Goal: Task Accomplishment & Management: Complete application form

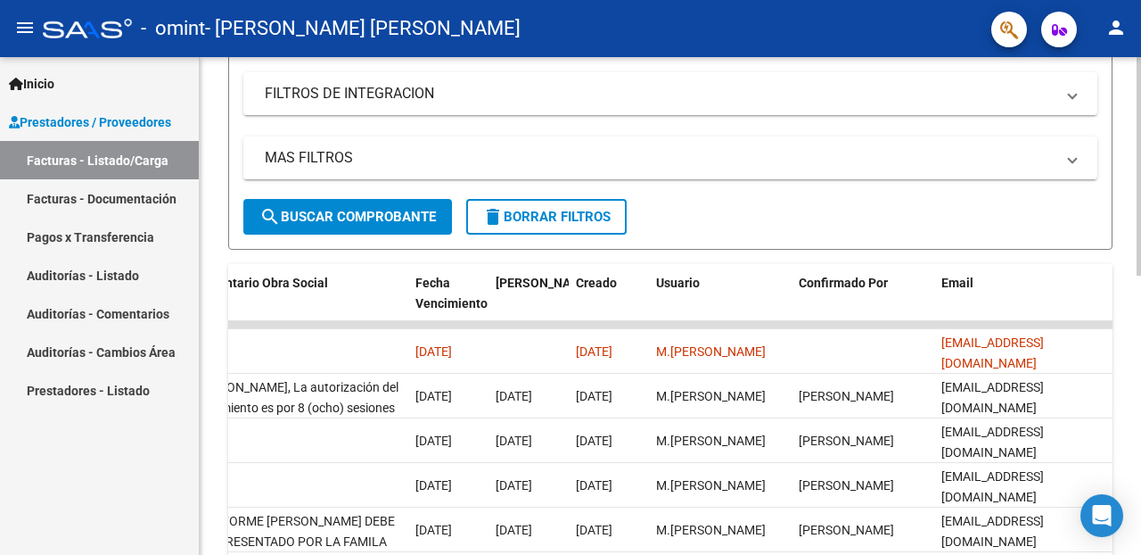
scroll to position [336, 0]
click at [1134, 233] on div "Video tutorial PRESTADORES -> Listado de CPBTs Emitidos por Prestadores / Prove…" at bounding box center [673, 279] width 946 height 1117
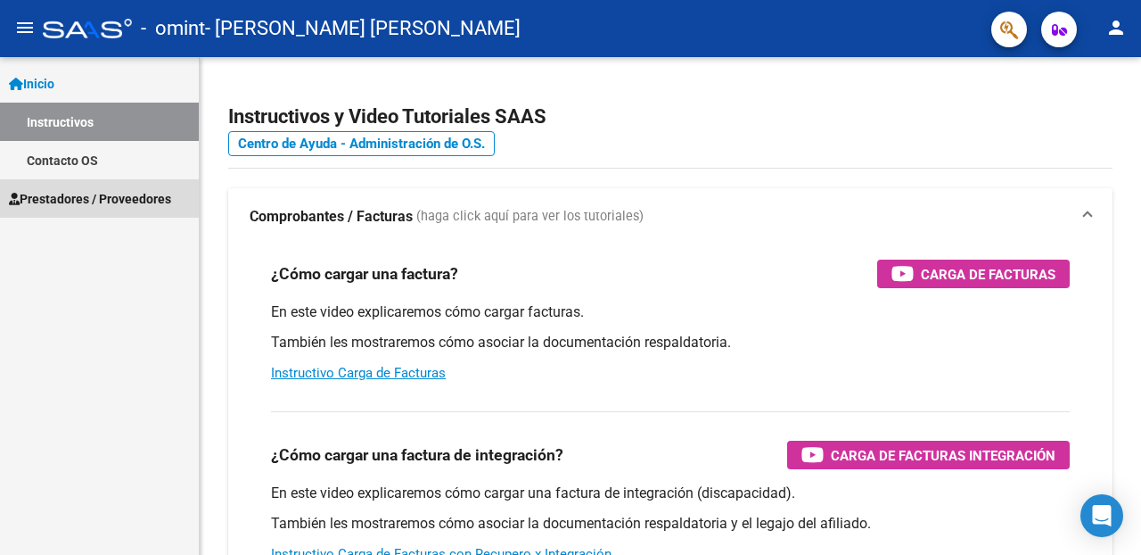
click at [81, 199] on span "Prestadores / Proveedores" at bounding box center [90, 199] width 162 height 20
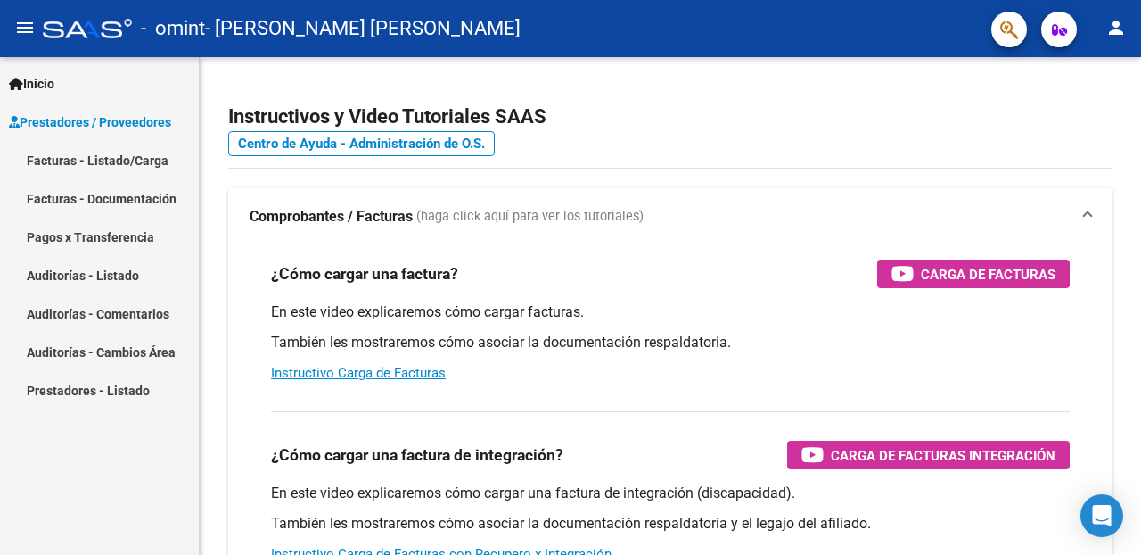
click at [96, 161] on link "Facturas - Listado/Carga" at bounding box center [99, 160] width 199 height 38
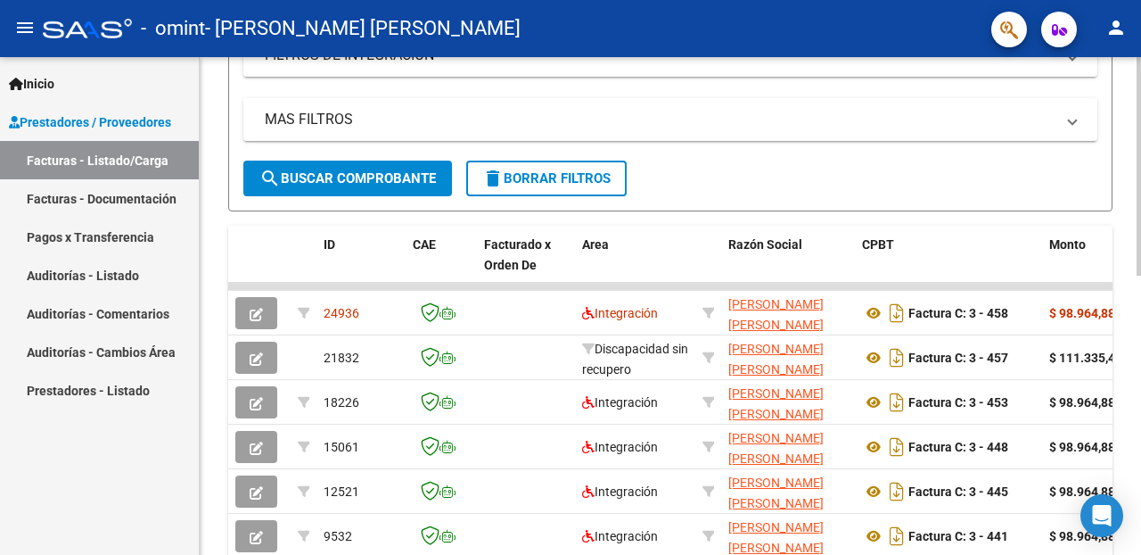
click at [1139, 299] on div at bounding box center [1139, 335] width 4 height 218
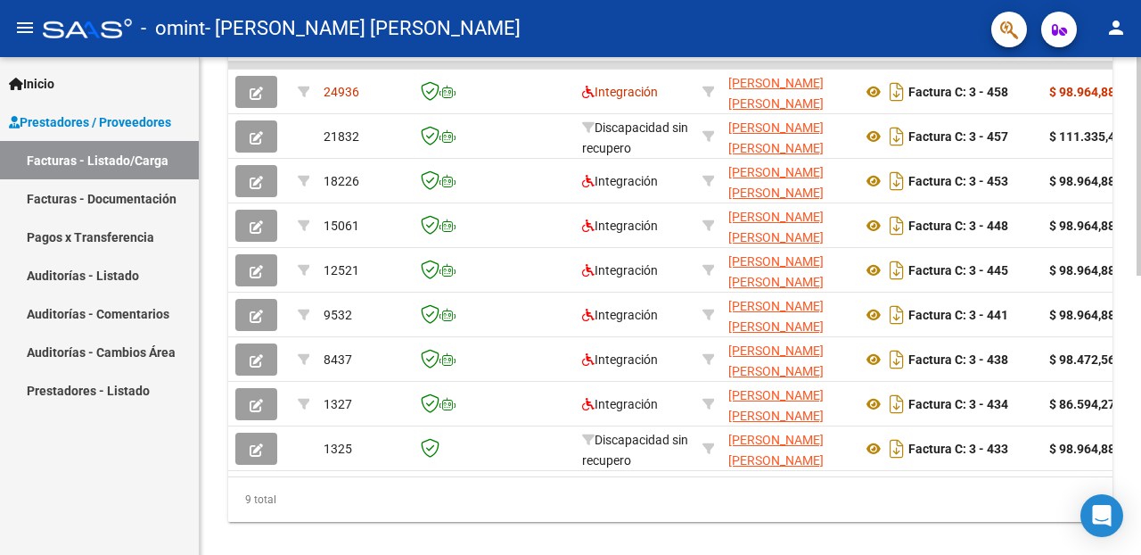
click at [1141, 407] on div at bounding box center [1139, 434] width 4 height 218
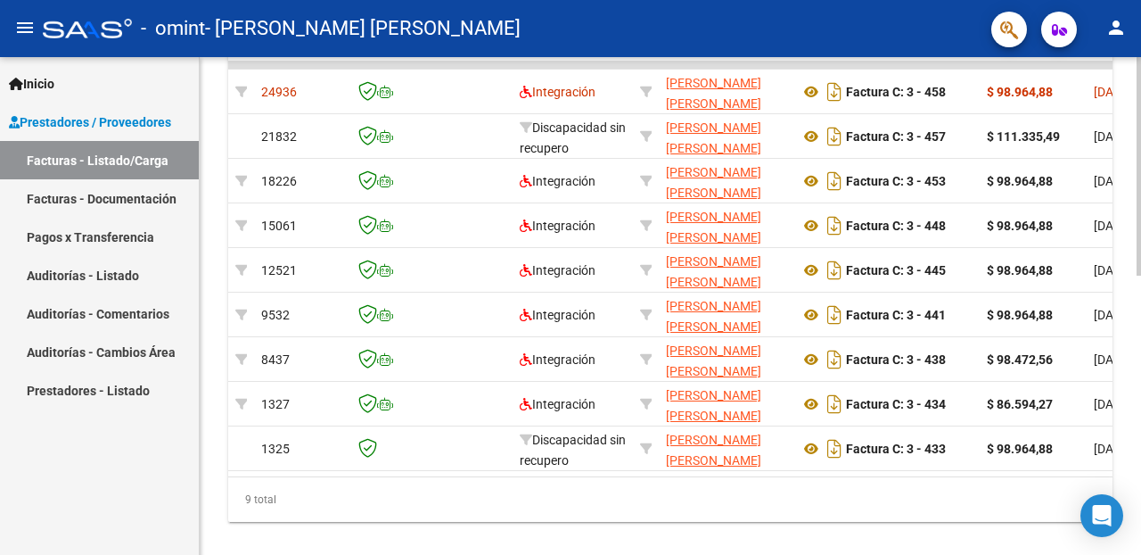
scroll to position [0, 0]
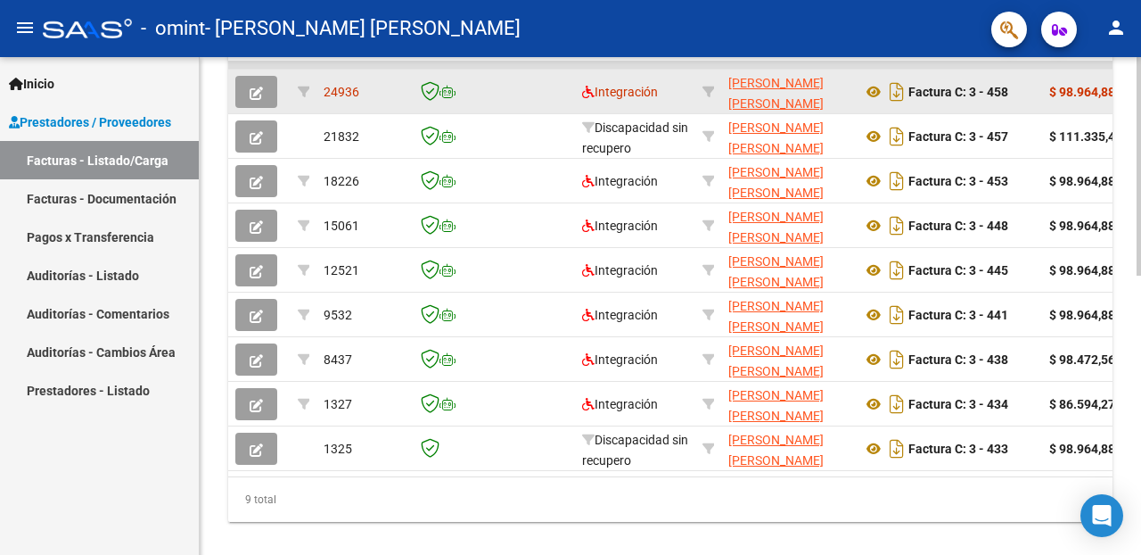
click at [256, 91] on icon "button" at bounding box center [256, 93] width 13 height 13
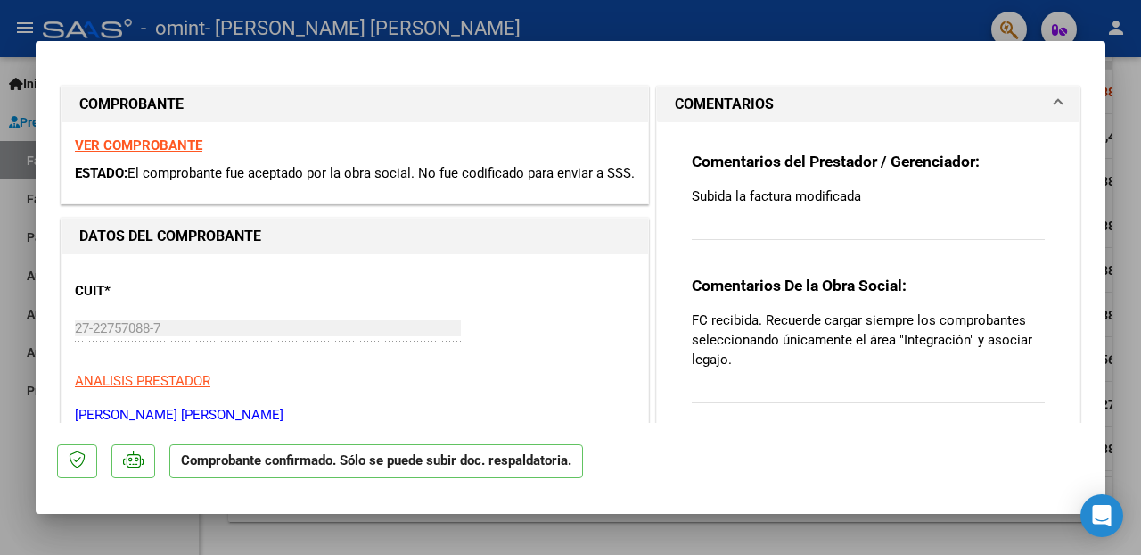
click at [1130, 283] on div at bounding box center [570, 277] width 1141 height 555
type input "$ 0,00"
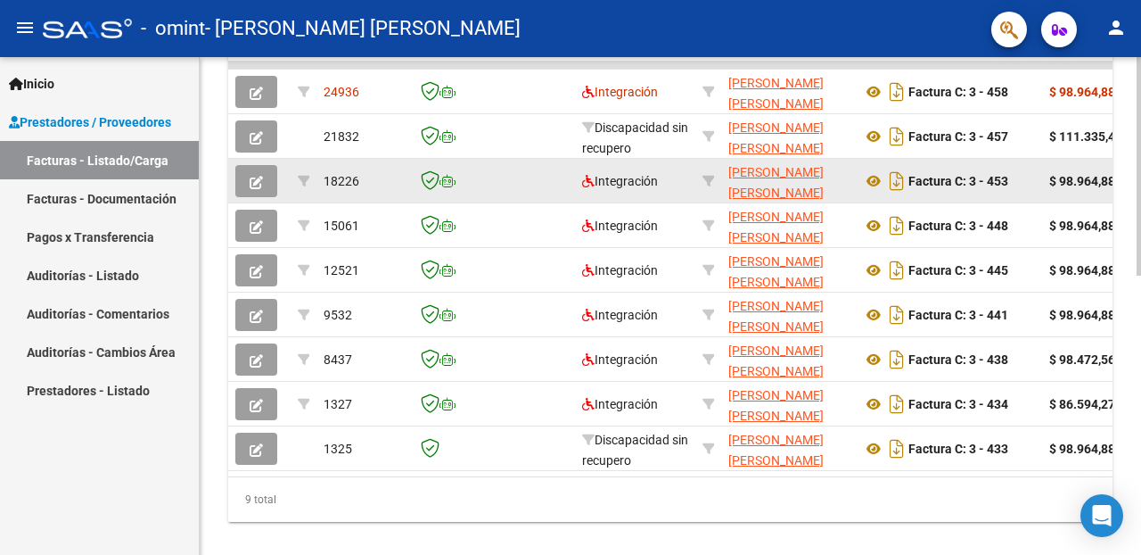
scroll to position [596, 0]
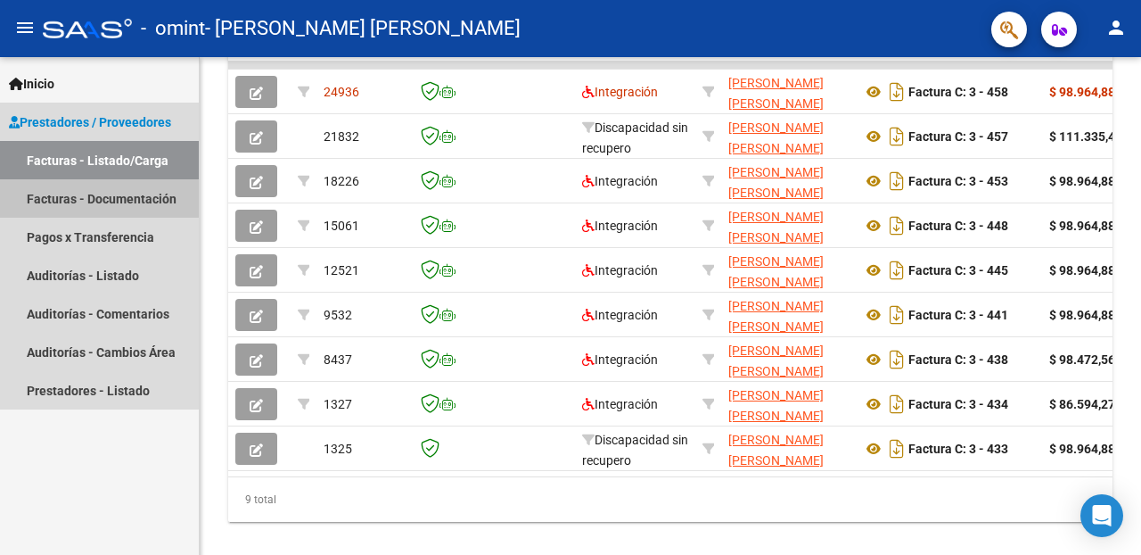
click at [86, 200] on link "Facturas - Documentación" at bounding box center [99, 198] width 199 height 38
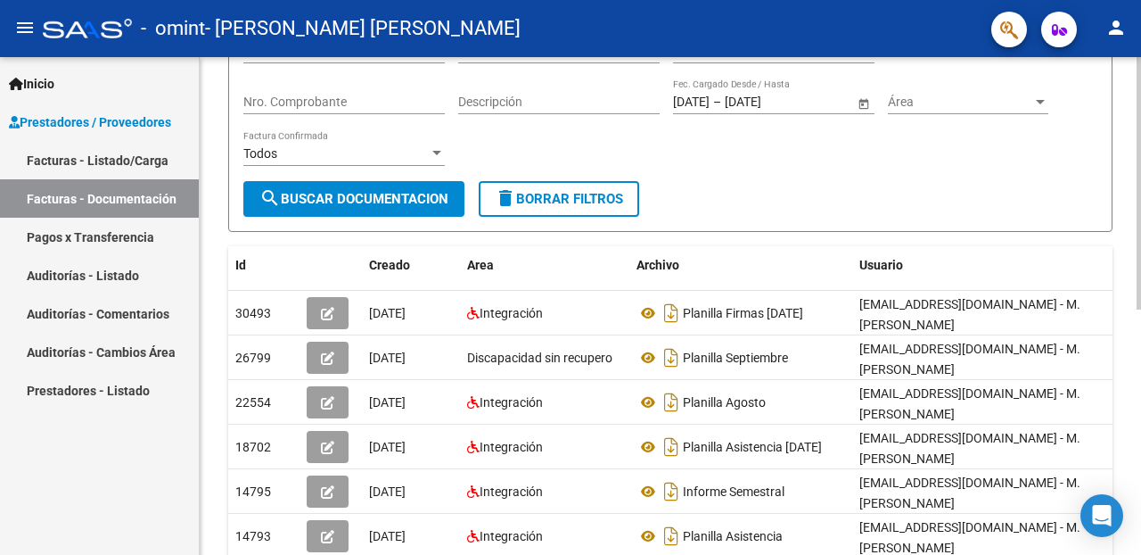
click at [1141, 343] on div at bounding box center [1139, 277] width 4 height 252
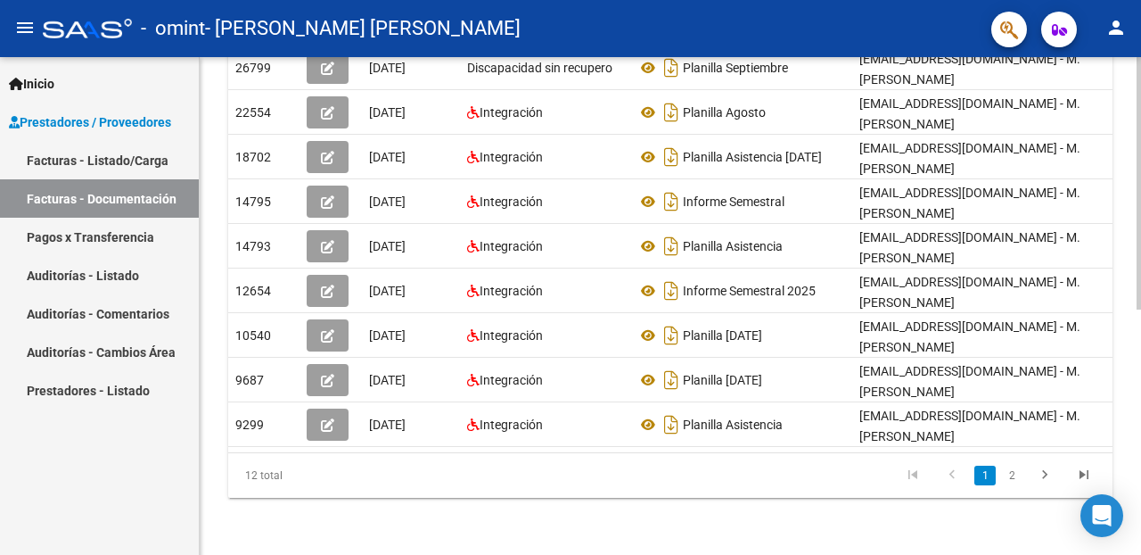
scroll to position [484, 0]
click at [1141, 412] on div at bounding box center [1139, 428] width 4 height 252
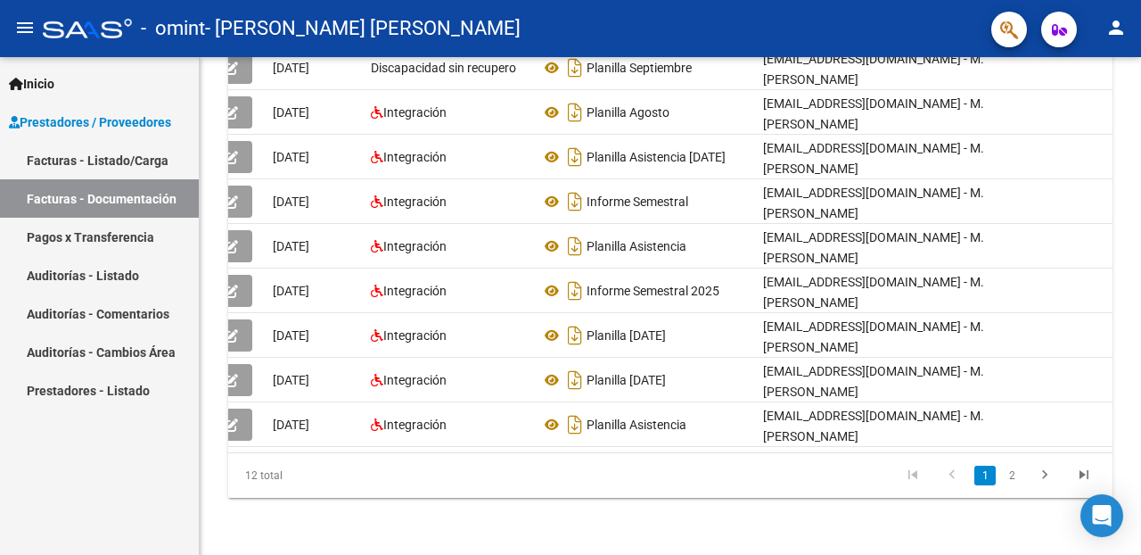
click at [120, 159] on link "Facturas - Listado/Carga" at bounding box center [99, 160] width 199 height 38
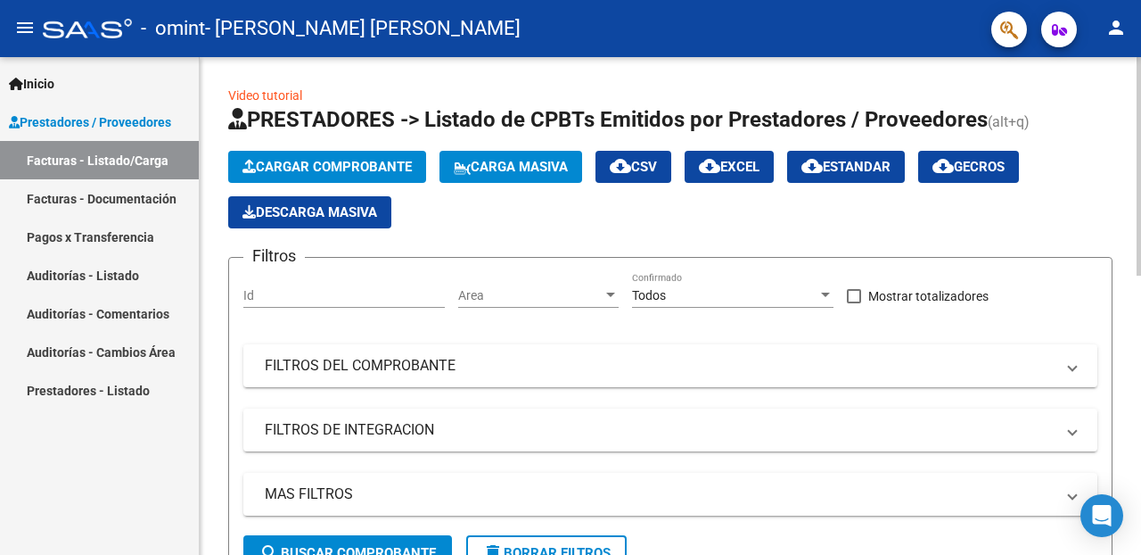
click at [353, 161] on span "Cargar Comprobante" at bounding box center [327, 167] width 169 height 16
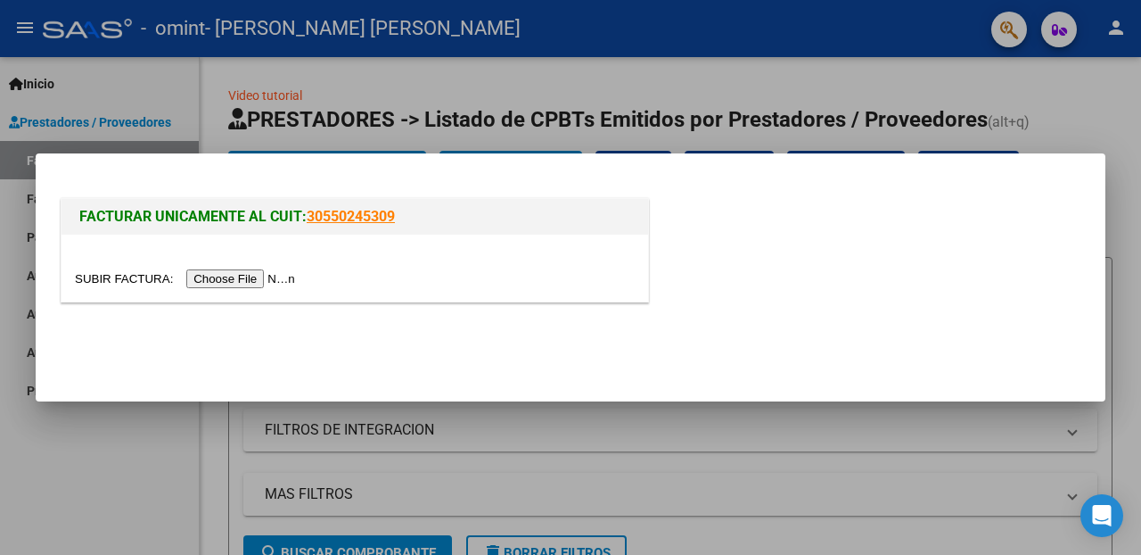
click at [128, 456] on div at bounding box center [570, 277] width 1141 height 555
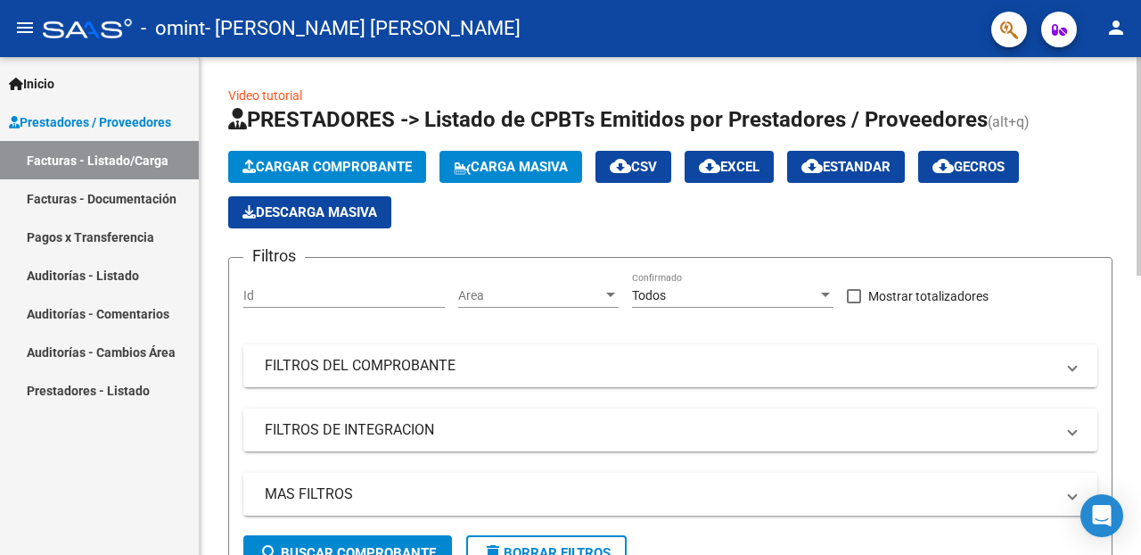
click at [286, 168] on span "Cargar Comprobante" at bounding box center [327, 167] width 169 height 16
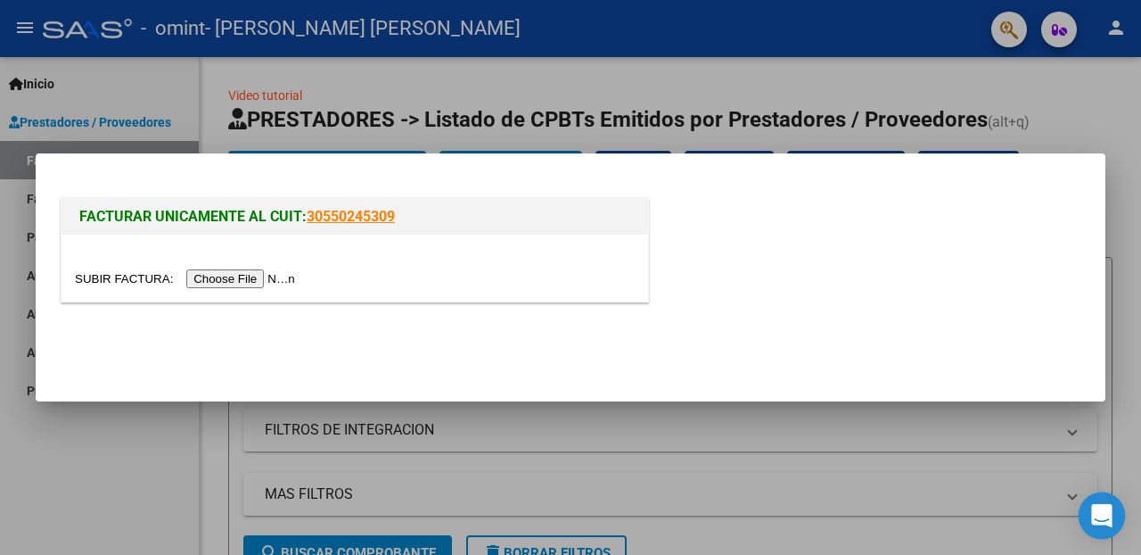
click at [1112, 511] on div "Open Intercom Messenger" at bounding box center [1102, 515] width 47 height 47
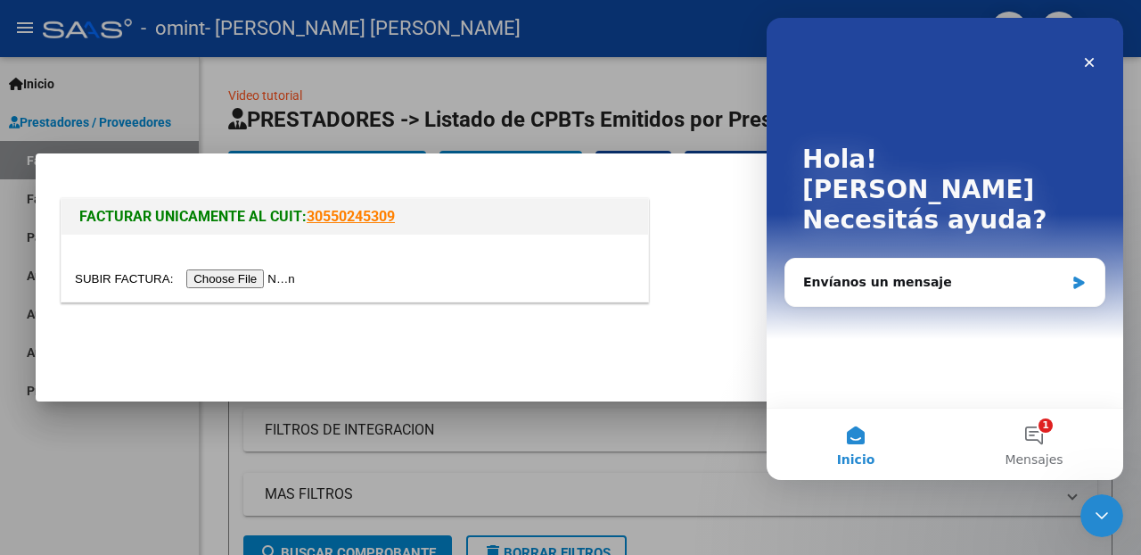
click at [717, 34] on div at bounding box center [570, 277] width 1141 height 555
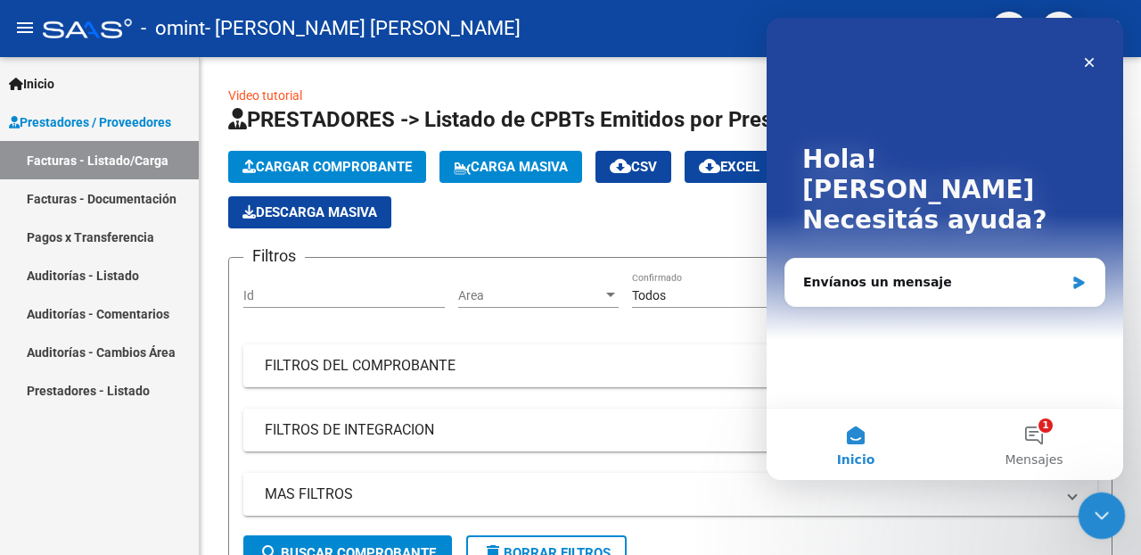
click at [1106, 504] on icon "Cerrar Intercom Messenger" at bounding box center [1099, 512] width 21 height 21
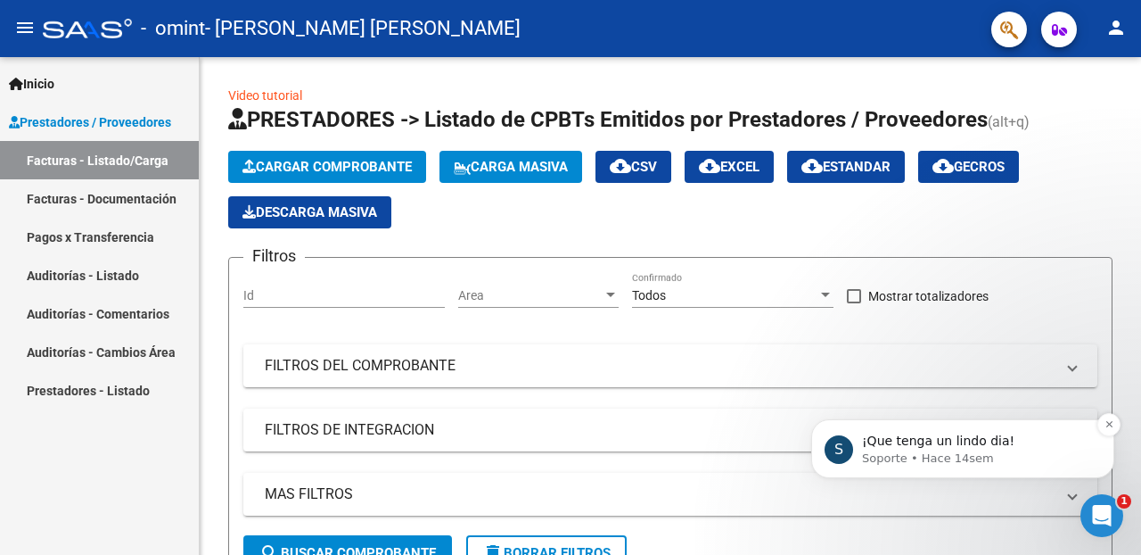
click at [988, 441] on span "¡Que tenga un lindo dia!" at bounding box center [938, 440] width 152 height 14
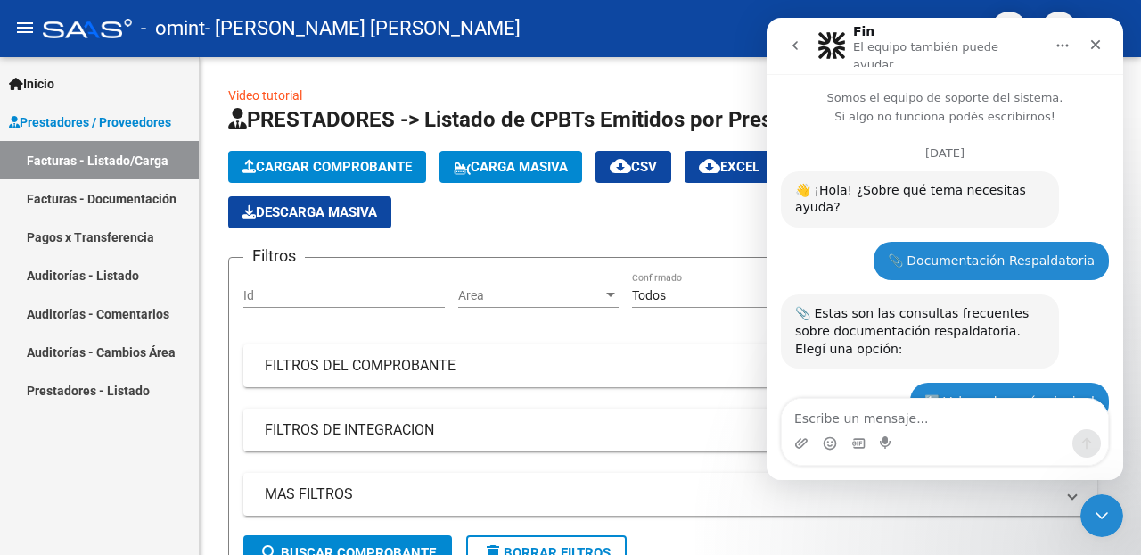
scroll to position [96, 0]
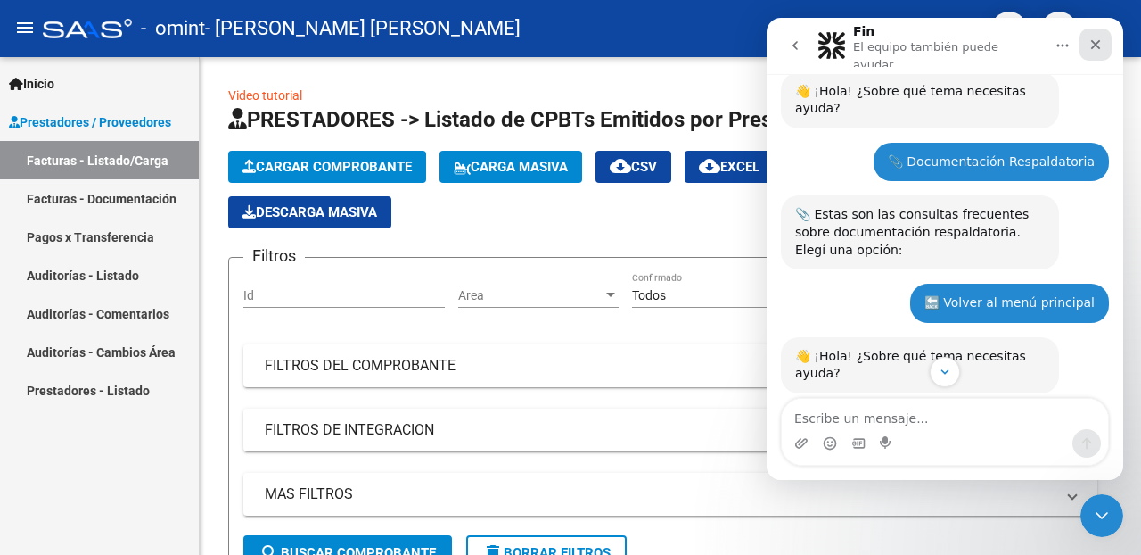
click at [1095, 40] on icon "Cerrar" at bounding box center [1097, 45] width 10 height 10
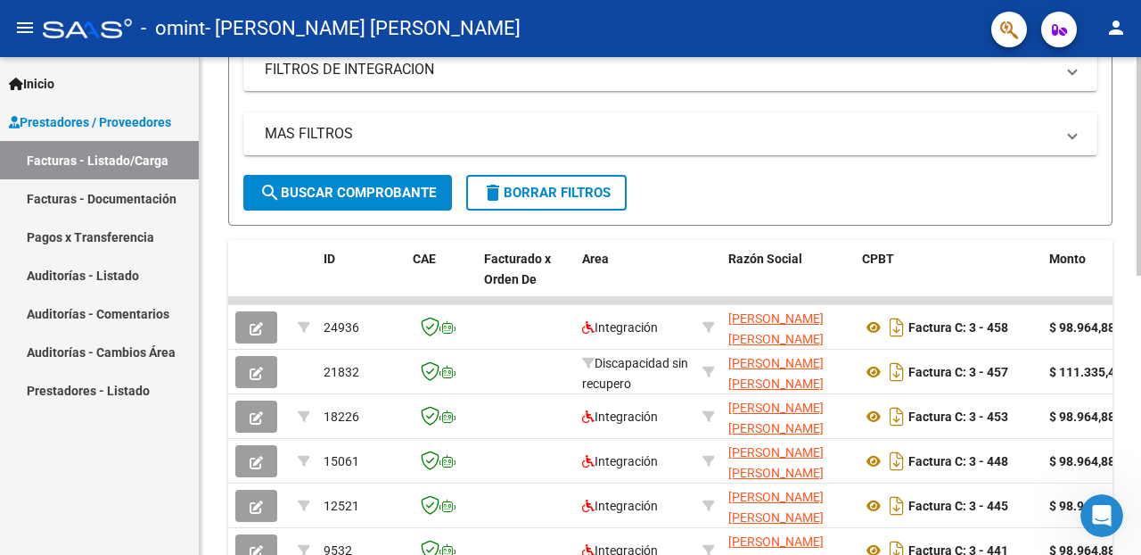
click at [1139, 411] on div at bounding box center [1139, 328] width 4 height 218
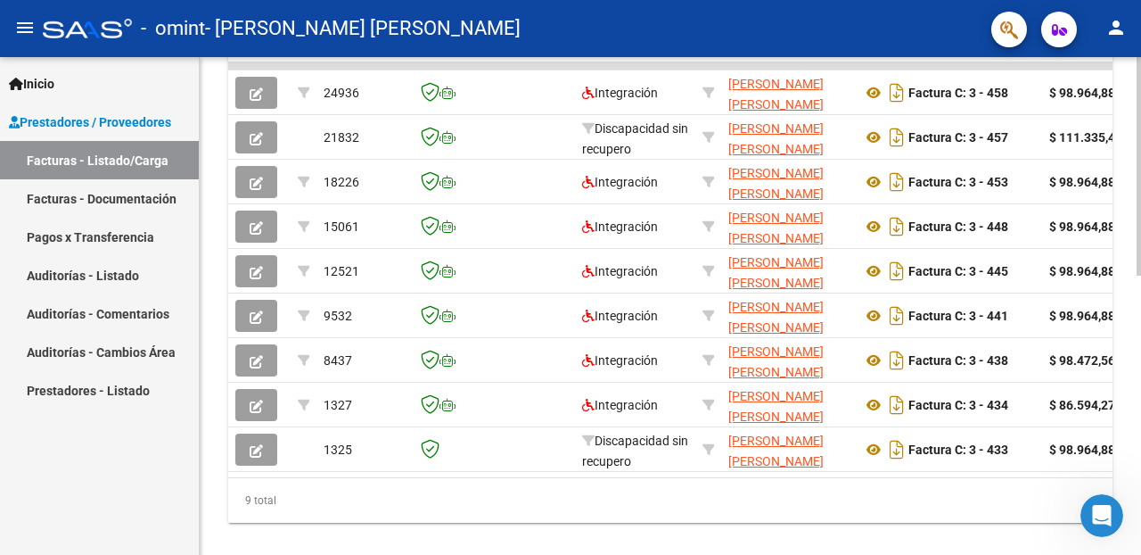
scroll to position [634, 0]
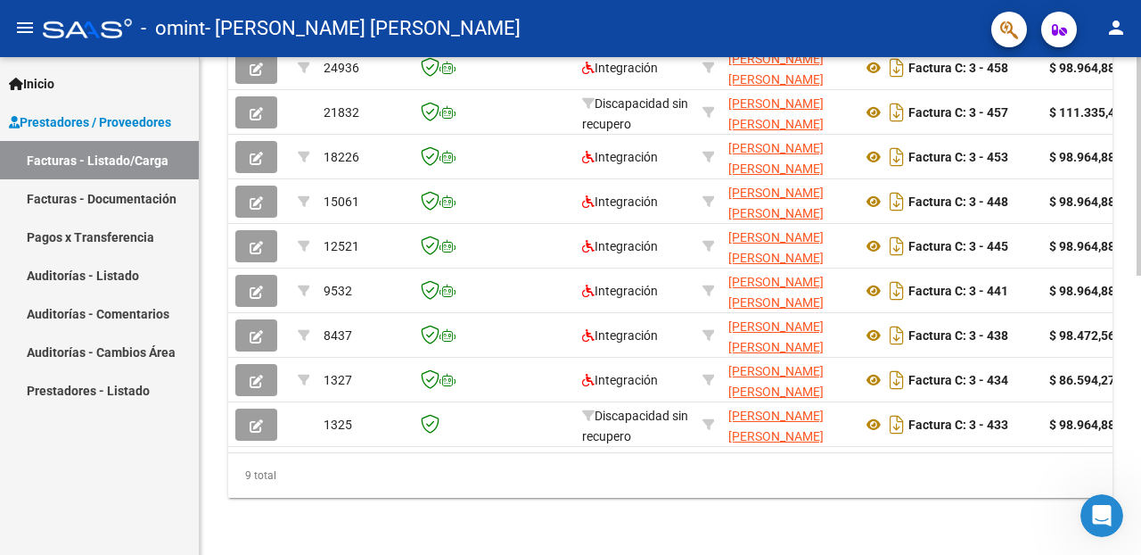
click at [1140, 545] on div at bounding box center [1139, 445] width 4 height 218
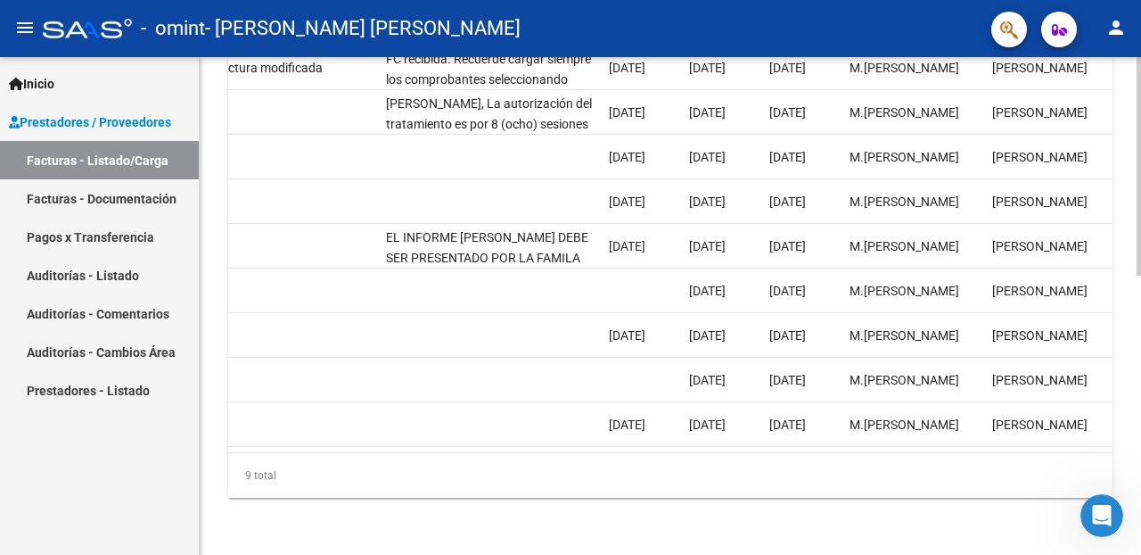
scroll to position [0, 2875]
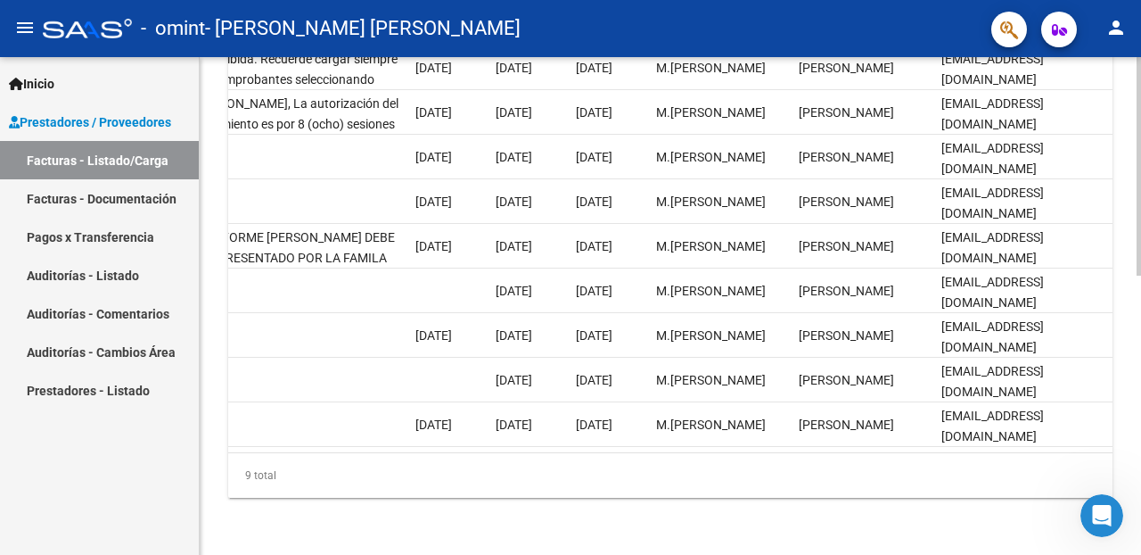
drag, startPoint x: 1136, startPoint y: 441, endPoint x: 1141, endPoint y: 284, distance: 157.0
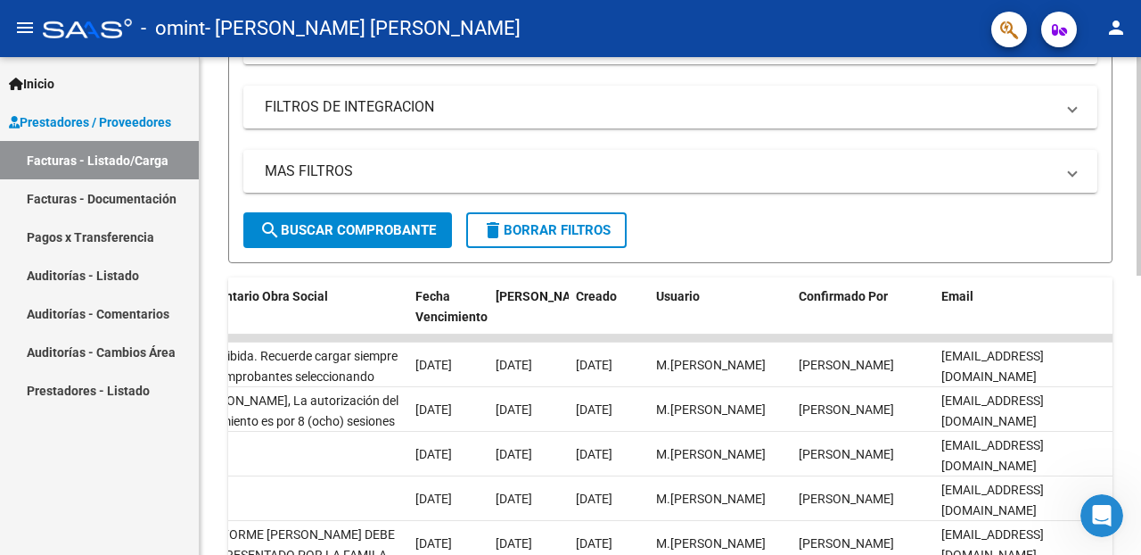
scroll to position [314, 0]
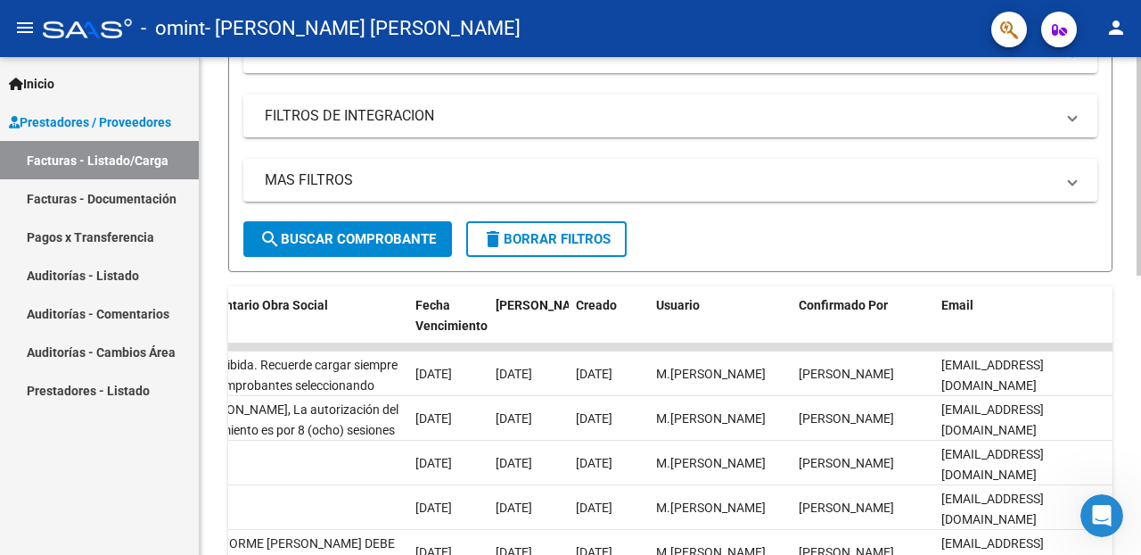
click at [1141, 207] on div at bounding box center [1139, 307] width 4 height 218
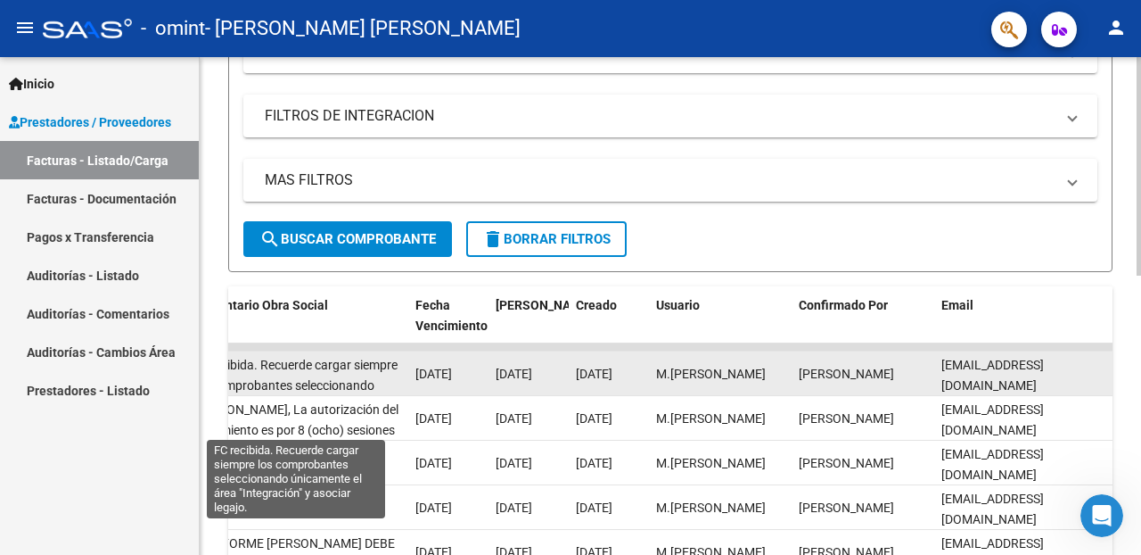
click at [337, 386] on span "FC recibida. Recuerde cargar siempre los comprobantes seleccionando únicamente …" at bounding box center [295, 395] width 205 height 75
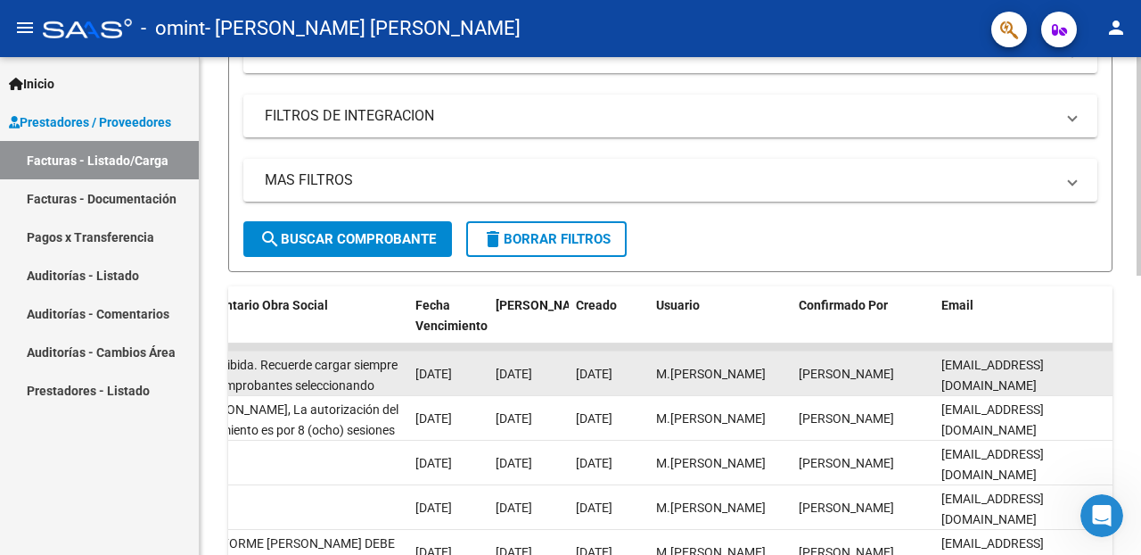
click at [337, 385] on span "FC recibida. Recuerde cargar siempre los comprobantes seleccionando únicamente …" at bounding box center [295, 395] width 205 height 75
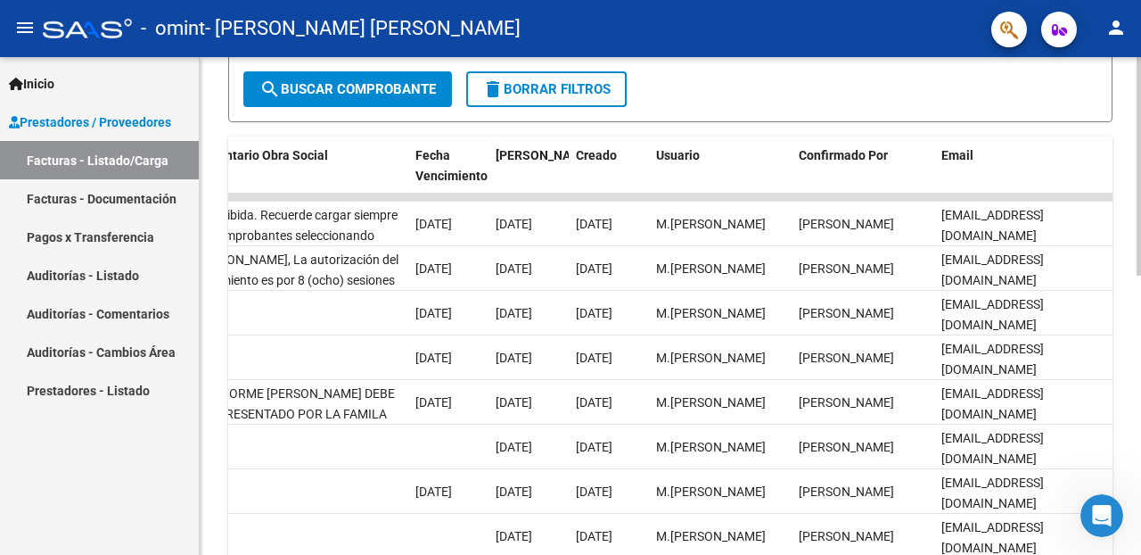
scroll to position [634, 0]
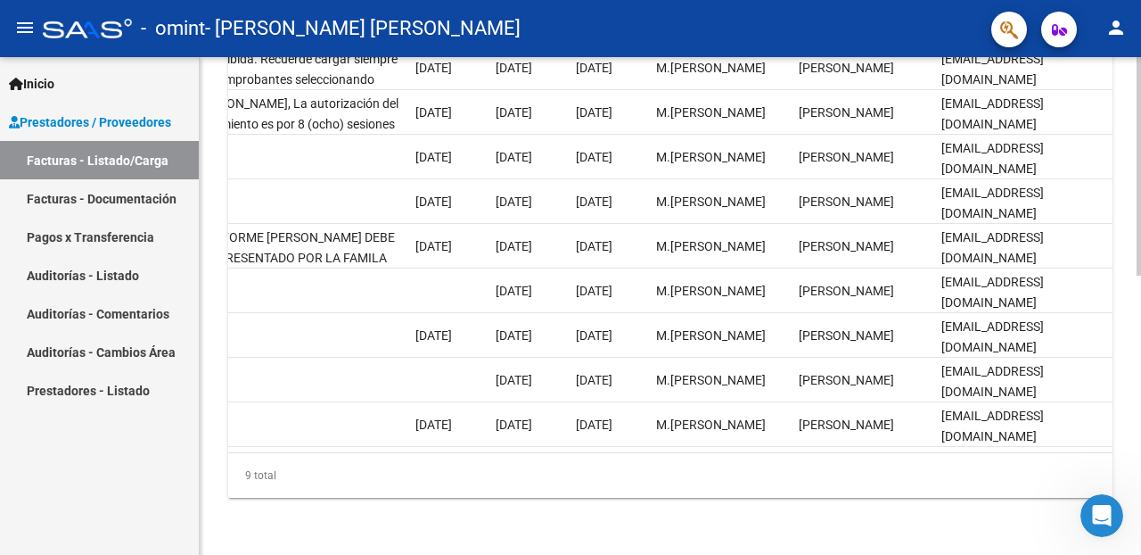
click at [1137, 554] on html "menu - omint - [PERSON_NAME] [PERSON_NAME] person Inicio Instructivos Contacto …" at bounding box center [570, 277] width 1141 height 555
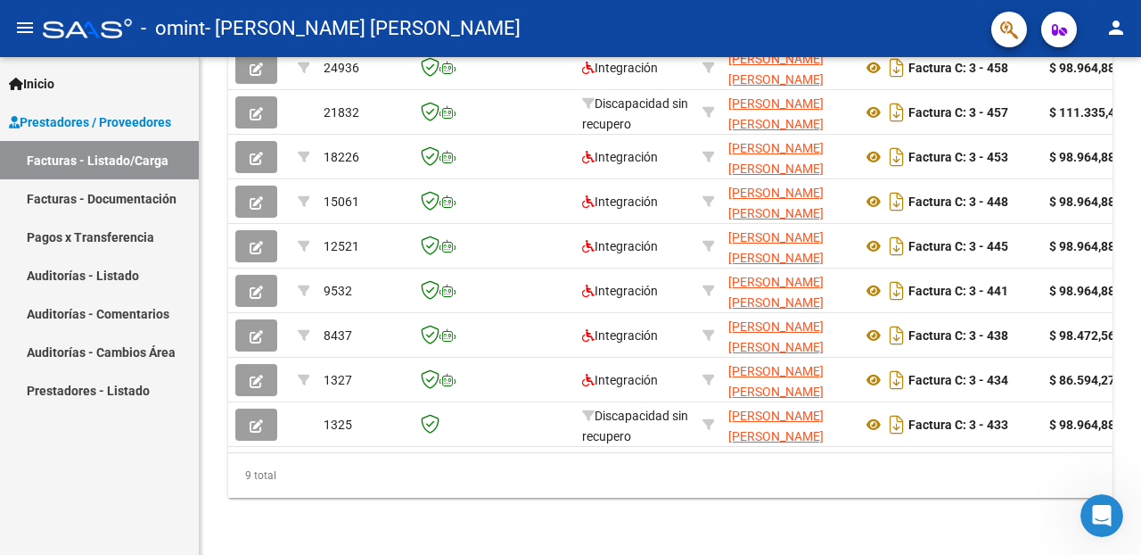
scroll to position [356, 0]
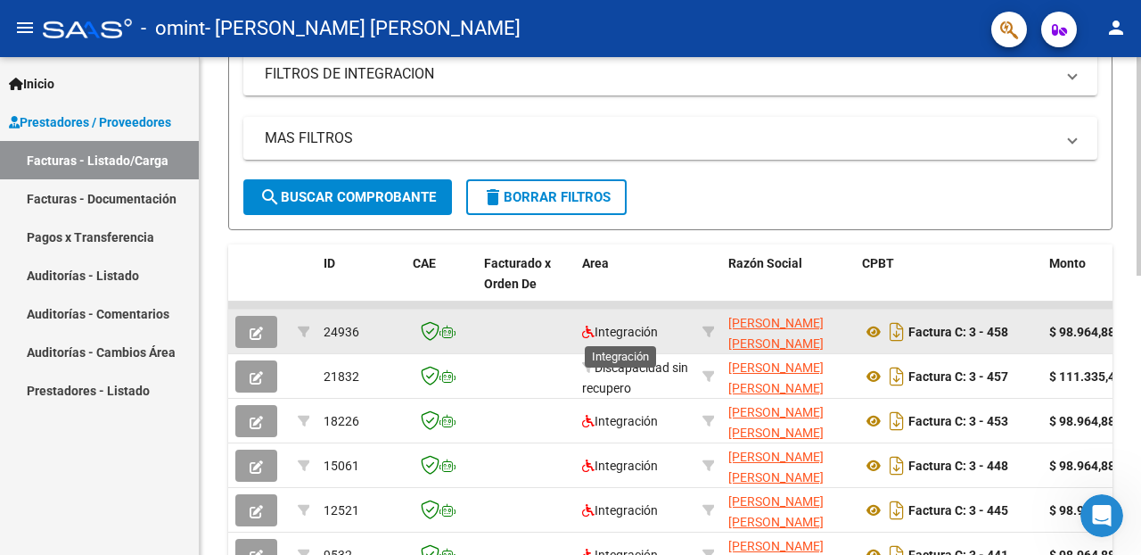
click at [609, 331] on span "Integración" at bounding box center [620, 332] width 76 height 14
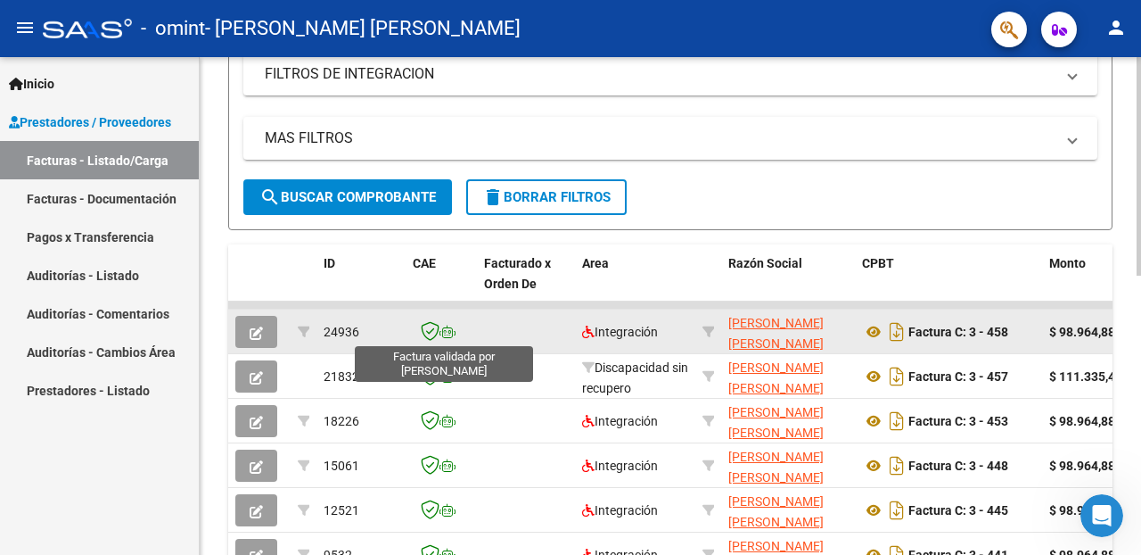
click at [433, 326] on icon at bounding box center [430, 331] width 19 height 20
click at [255, 331] on icon "button" at bounding box center [256, 332] width 13 height 13
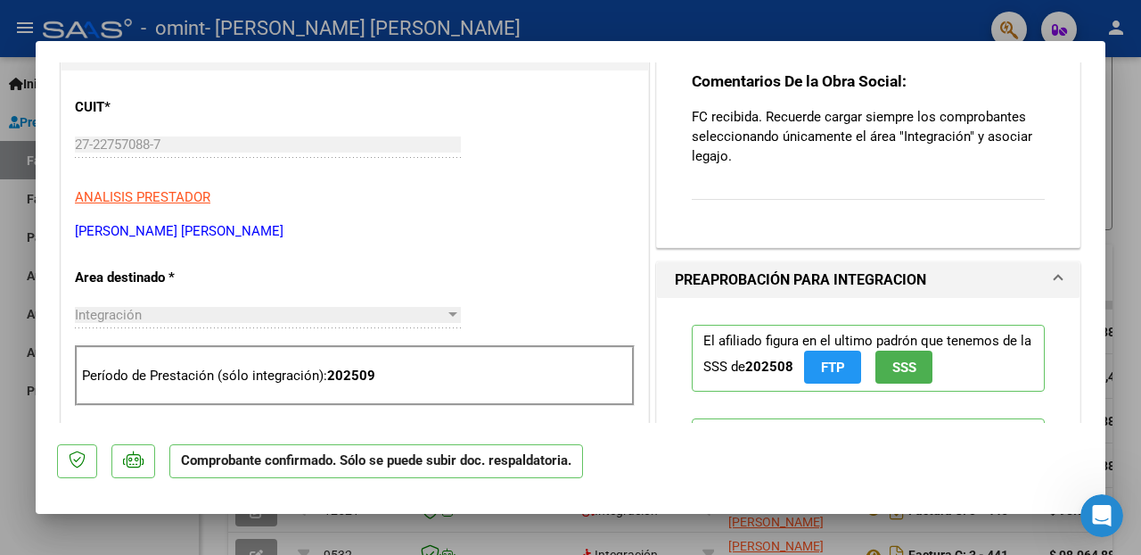
scroll to position [212, 0]
